Goal: Task Accomplishment & Management: Understand process/instructions

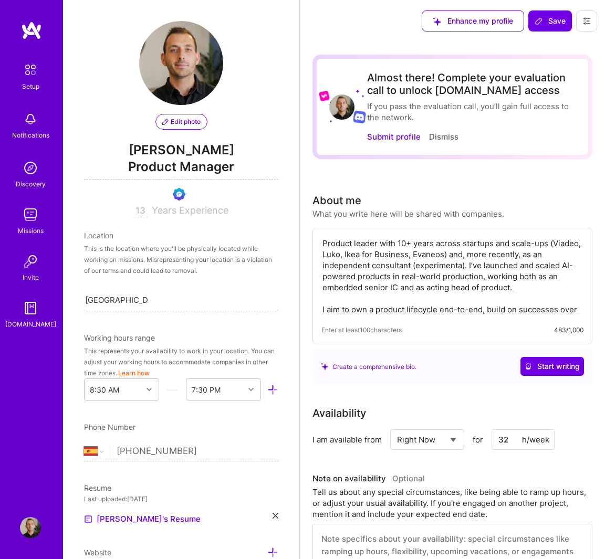
select select "ES"
select select "Right Now"
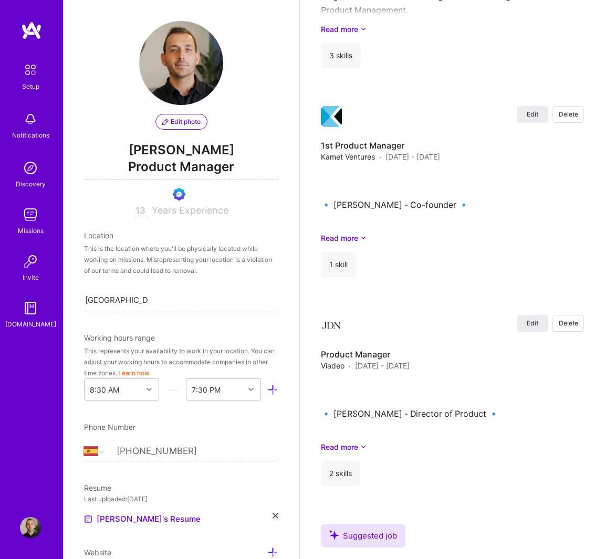
scroll to position [1848, 0]
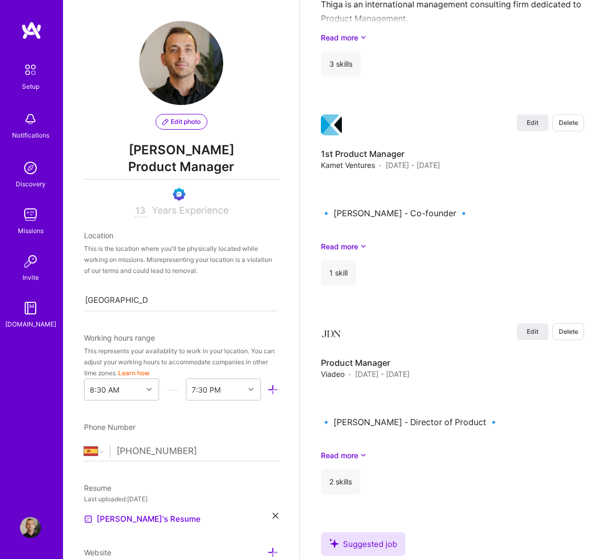
click at [37, 227] on div "Missions" at bounding box center [31, 230] width 26 height 11
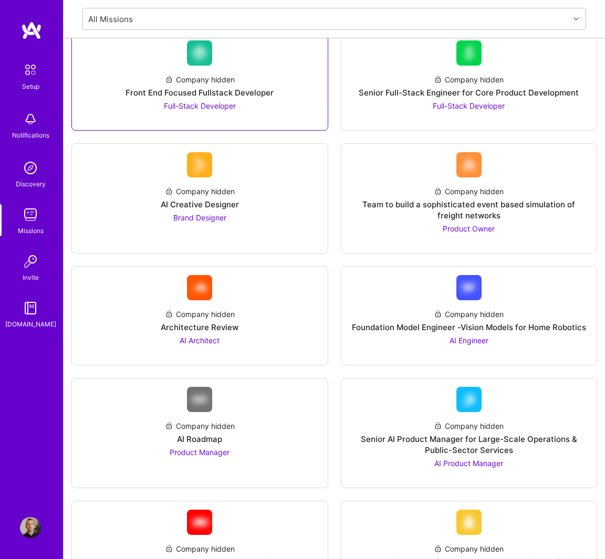
scroll to position [256, 0]
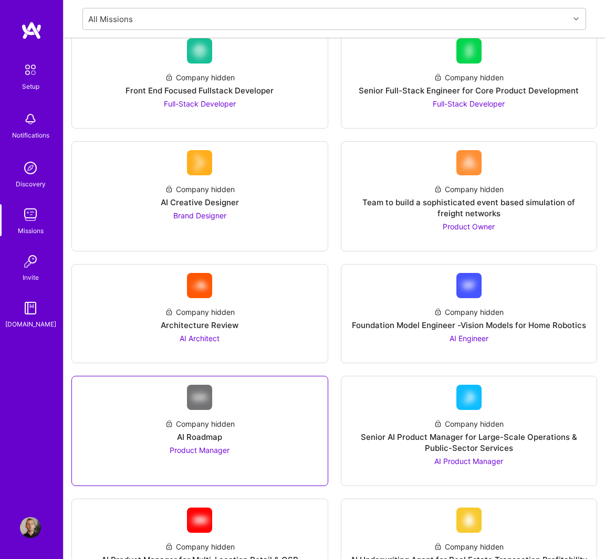
click at [217, 445] on div "Product Manager" at bounding box center [200, 450] width 60 height 11
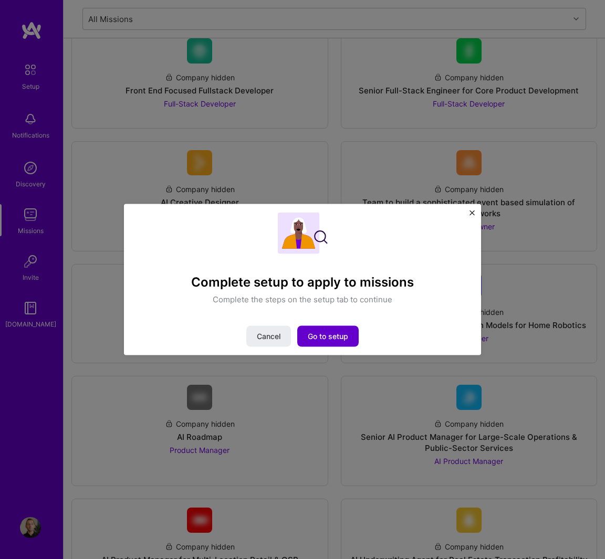
click at [312, 328] on button "Go to setup" at bounding box center [327, 336] width 61 height 21
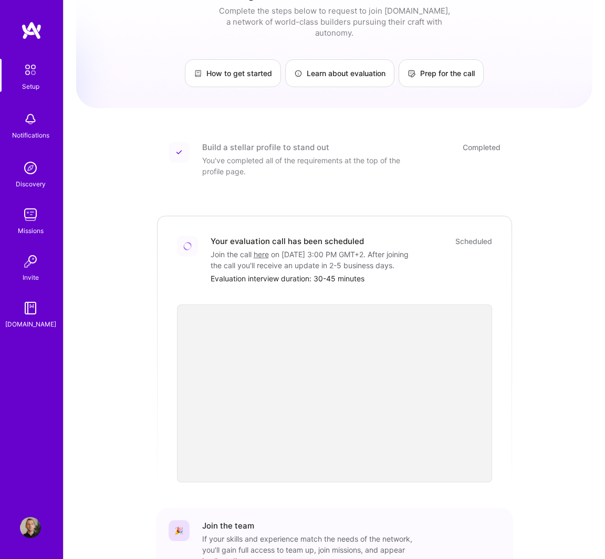
scroll to position [97, 0]
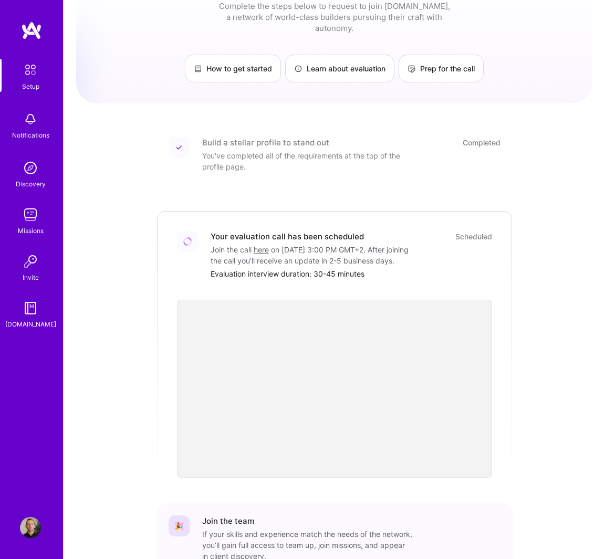
click at [291, 269] on div "Evaluation interview duration: 30-45 minutes" at bounding box center [352, 273] width 282 height 11
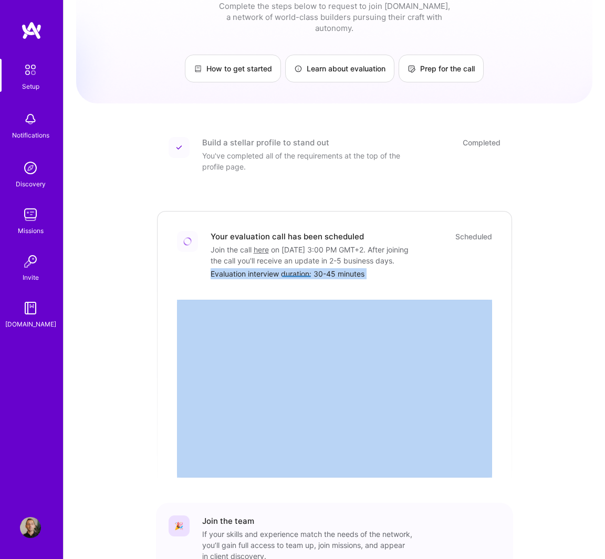
click at [291, 269] on div "Evaluation interview duration: 30-45 minutes" at bounding box center [352, 273] width 282 height 11
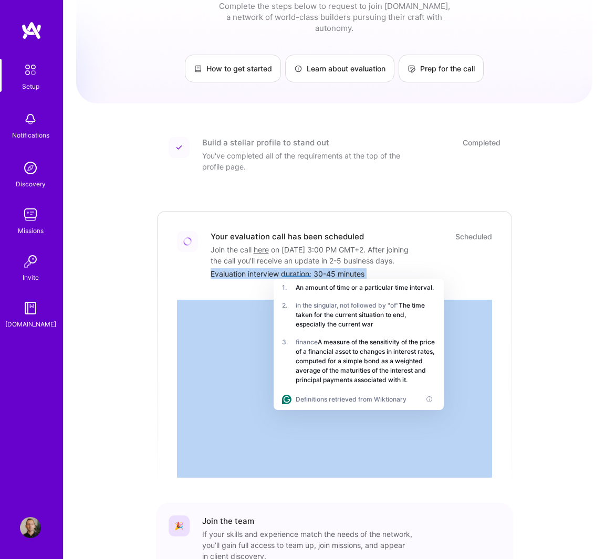
copy div "Evaluation interview duration: 30-45 minutes"
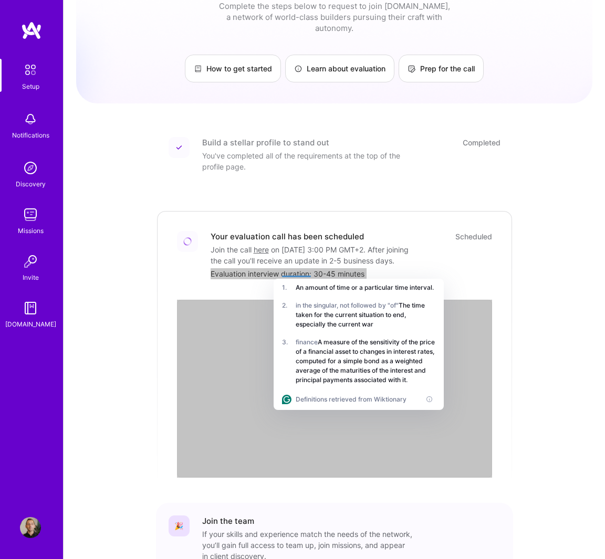
scroll to position [109, 0]
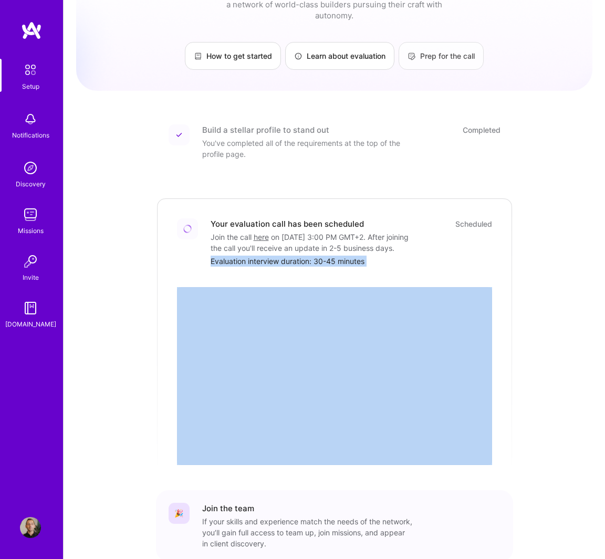
click at [441, 52] on link "Prep for the call" at bounding box center [441, 56] width 85 height 28
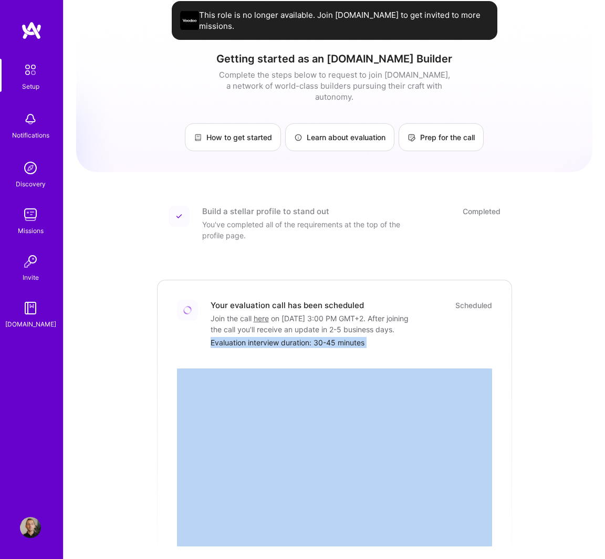
scroll to position [15, 0]
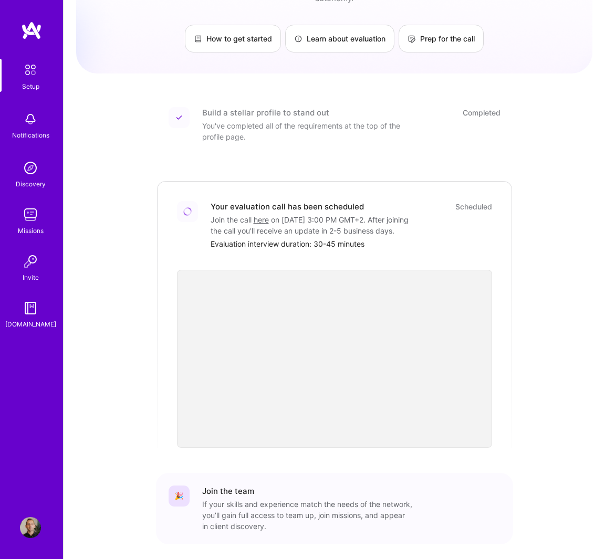
scroll to position [121, 0]
